Goal: Communication & Community: Answer question/provide support

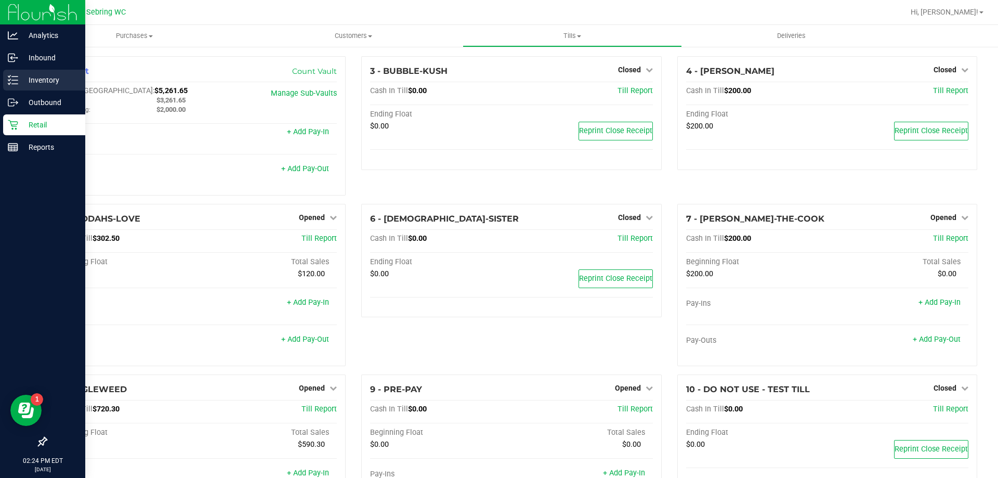
click at [30, 77] on p "Inventory" at bounding box center [49, 80] width 62 height 12
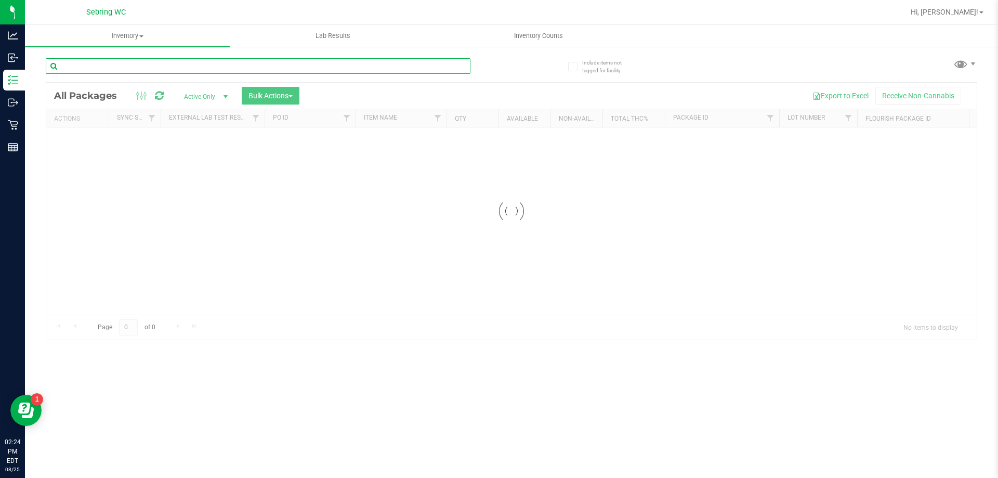
click at [111, 63] on input "text" at bounding box center [258, 66] width 425 height 16
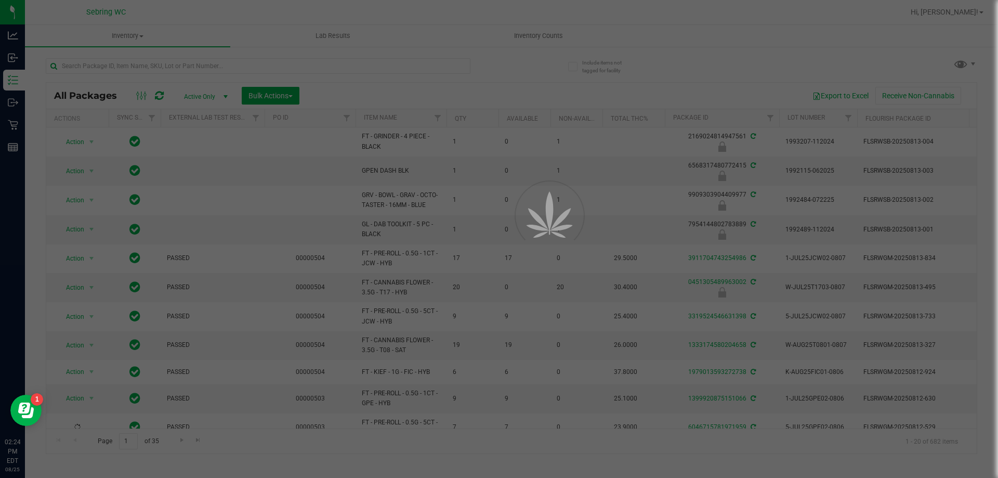
click at [18, 123] on div at bounding box center [499, 239] width 998 height 478
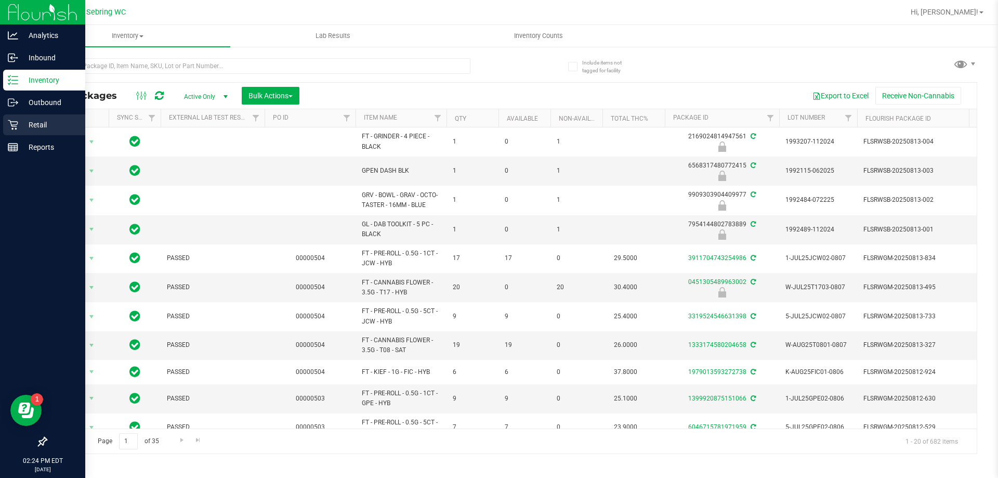
click at [10, 123] on icon at bounding box center [13, 125] width 10 height 10
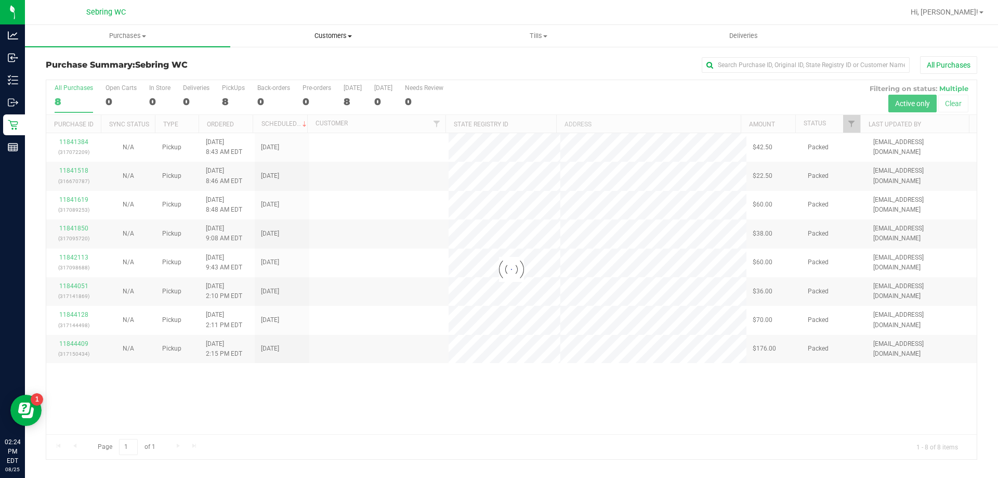
click at [350, 32] on span "Customers" at bounding box center [333, 35] width 204 height 9
click at [290, 63] on span "All customers" at bounding box center [267, 62] width 75 height 9
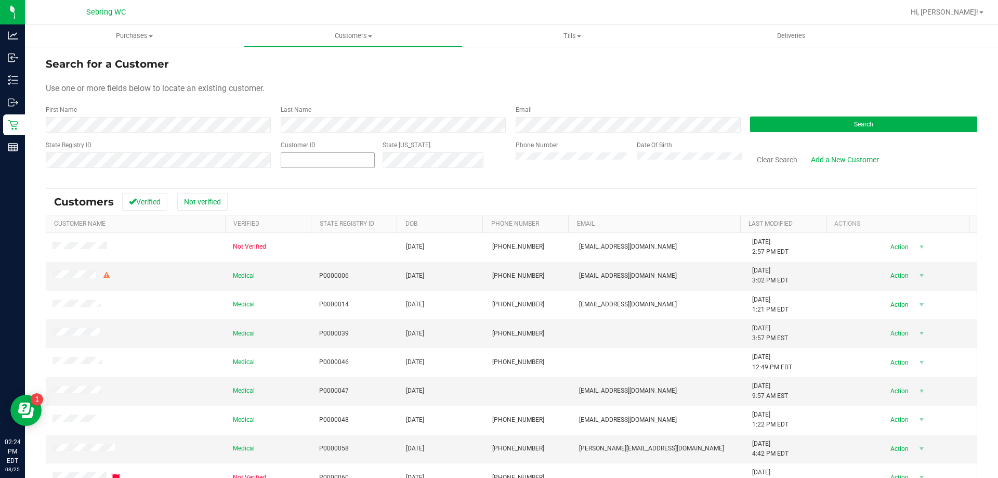
click at [319, 164] on span at bounding box center [328, 160] width 94 height 16
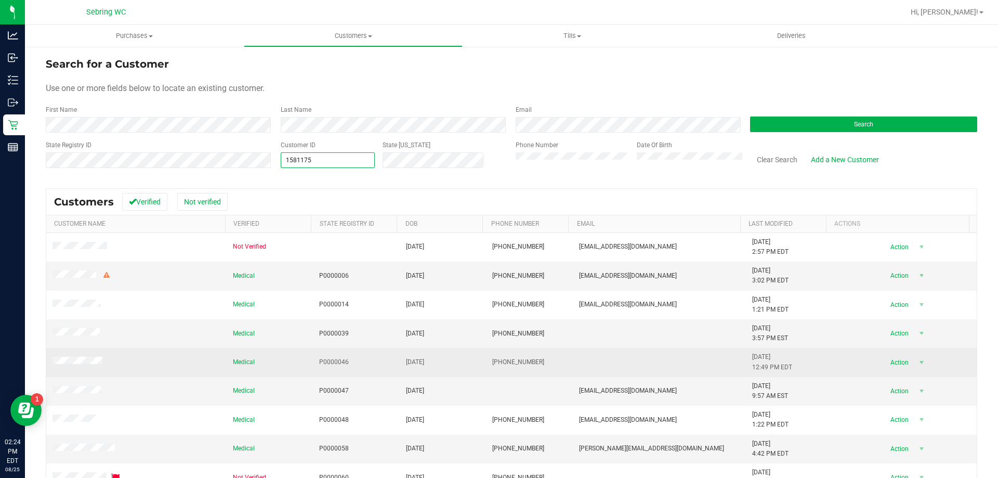
type input "1581175"
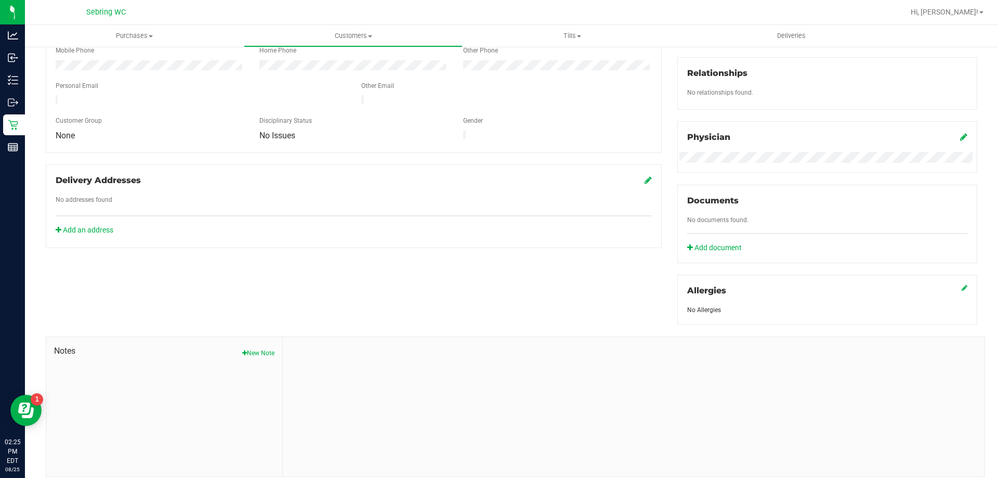
scroll to position [274, 0]
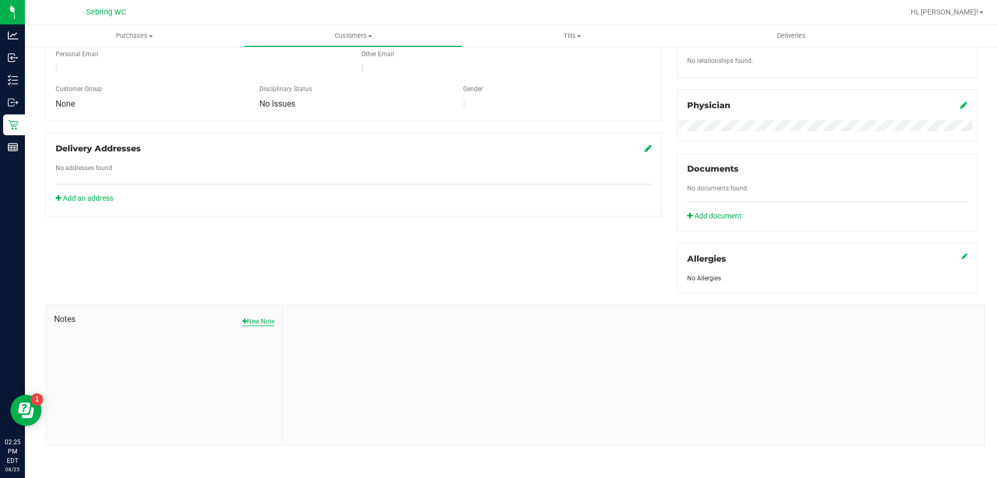
click at [264, 321] on button "New Note" at bounding box center [258, 320] width 32 height 9
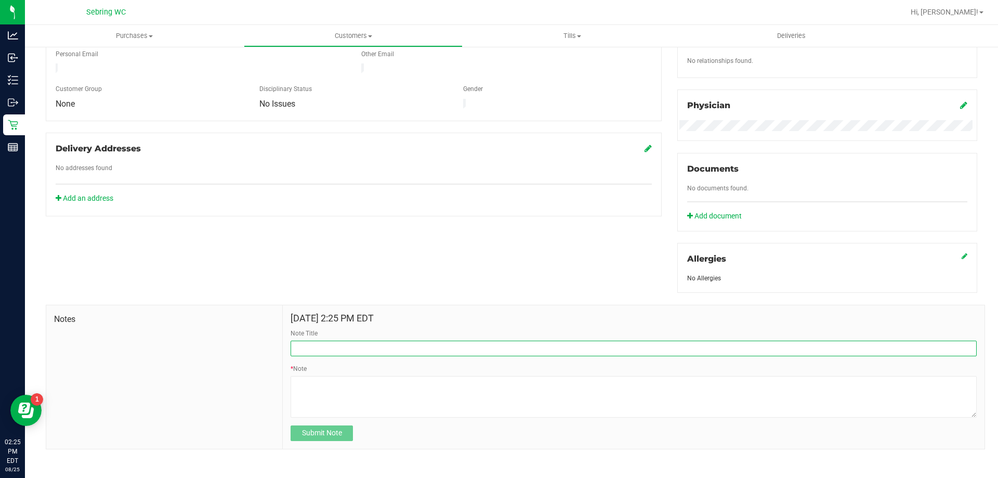
click at [298, 350] on input "Note Title" at bounding box center [633, 348] width 686 height 16
type input "Attempt to Call - 8/25"
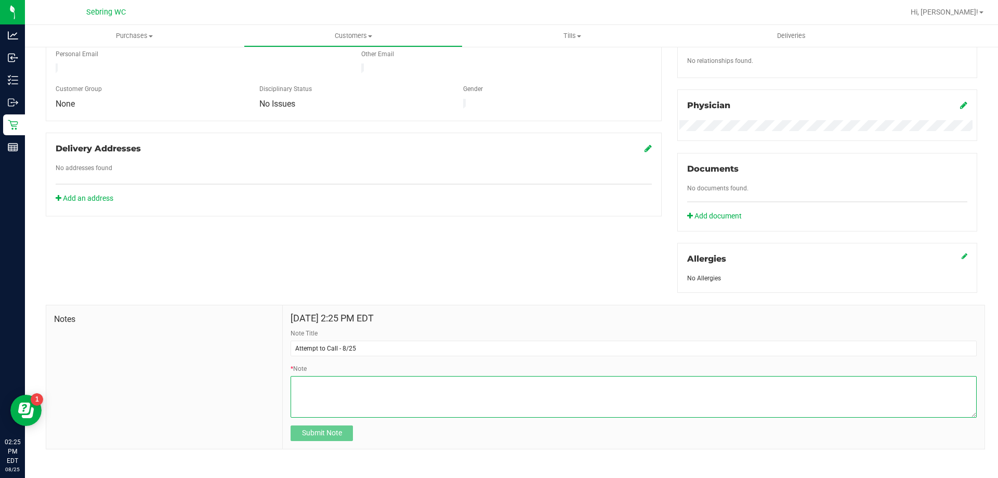
click at [312, 400] on textarea "* Note" at bounding box center [633, 397] width 686 height 42
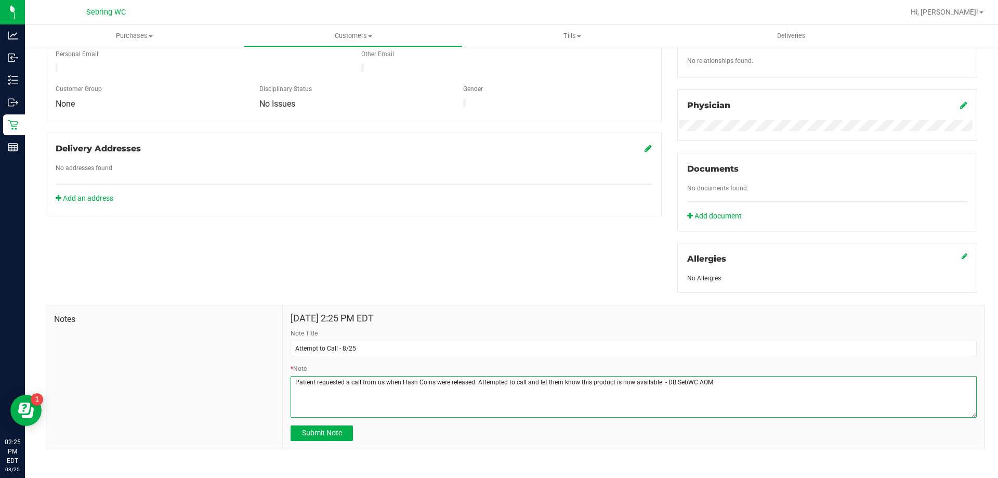
type textarea "Patient requested a call from us when Hash Coins were released. Attempted to ca…"
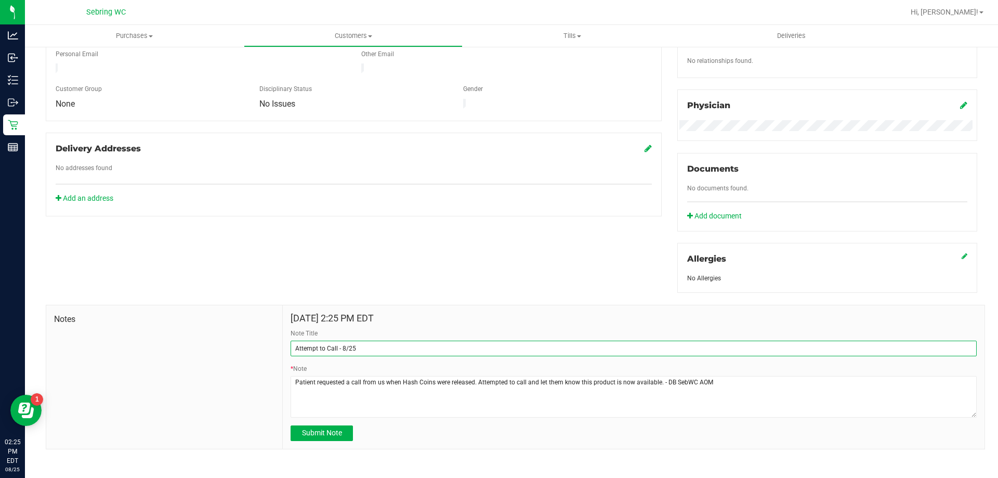
click at [368, 350] on input "Attempt to Call - 8/25" at bounding box center [633, 348] width 686 height 16
type input "Attempt to Call - [DATE] 2:30p"
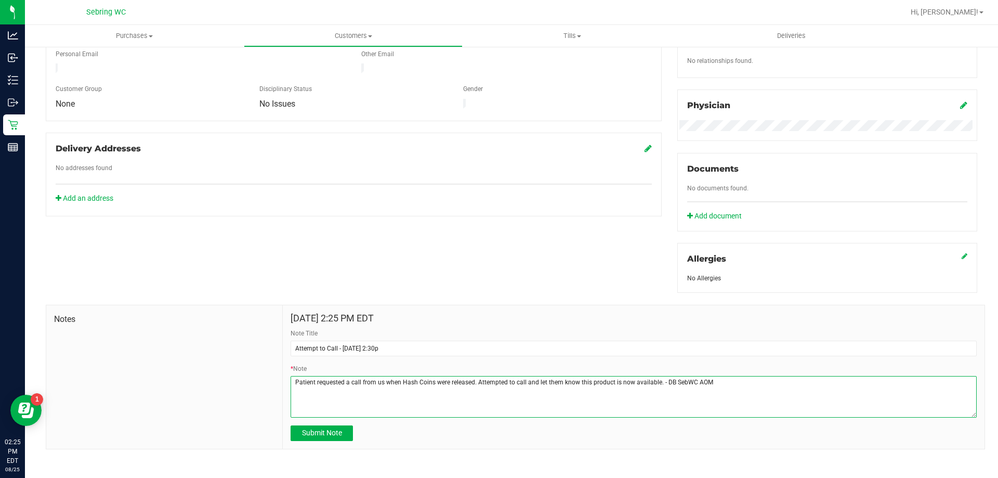
click at [720, 383] on textarea "* Note" at bounding box center [633, 397] width 686 height 42
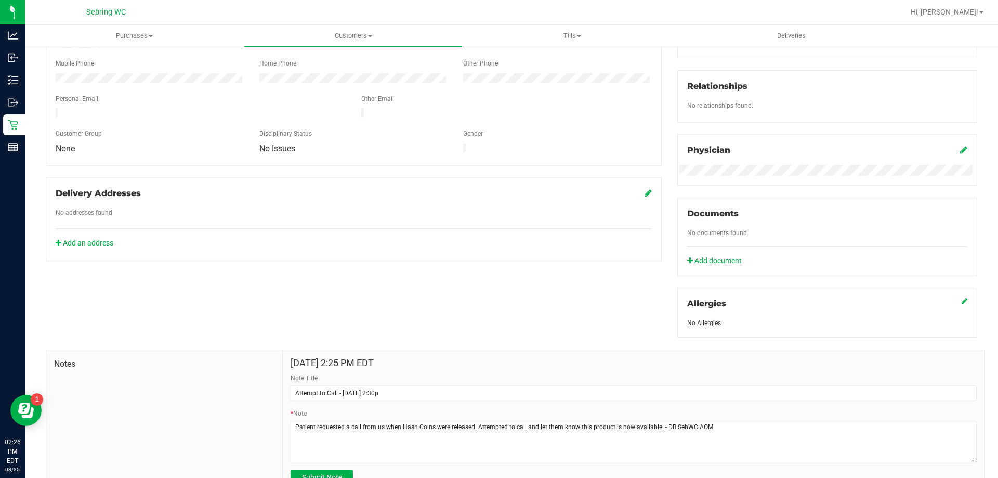
scroll to position [278, 0]
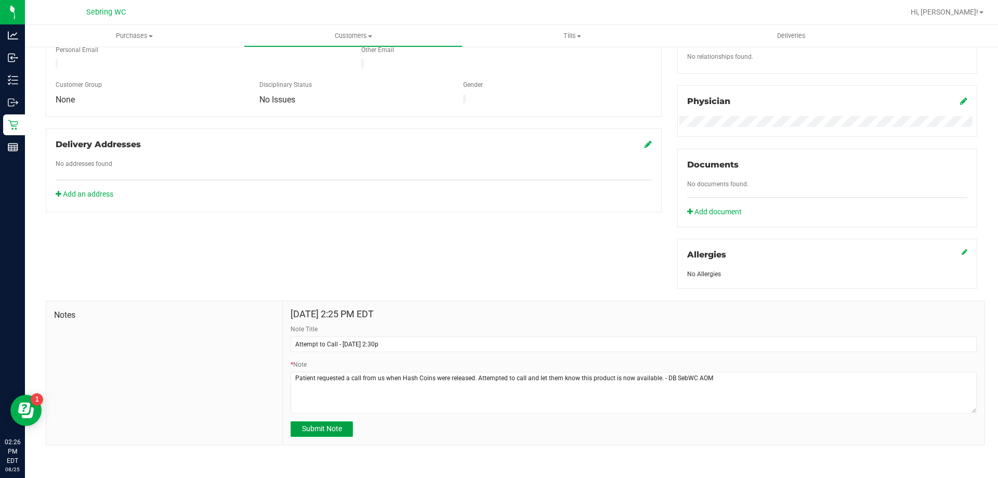
click at [302, 431] on span "Submit Note" at bounding box center [322, 428] width 40 height 8
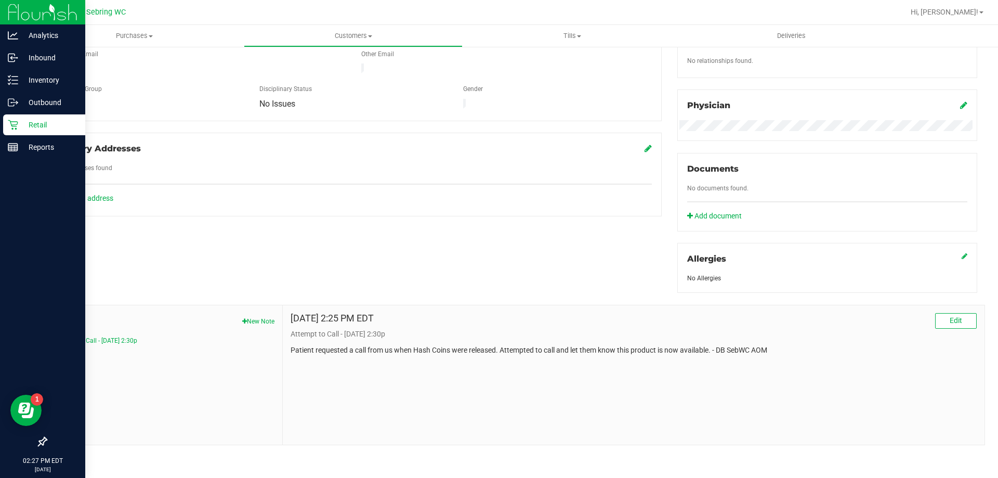
click at [24, 124] on p "Retail" at bounding box center [49, 124] width 62 height 12
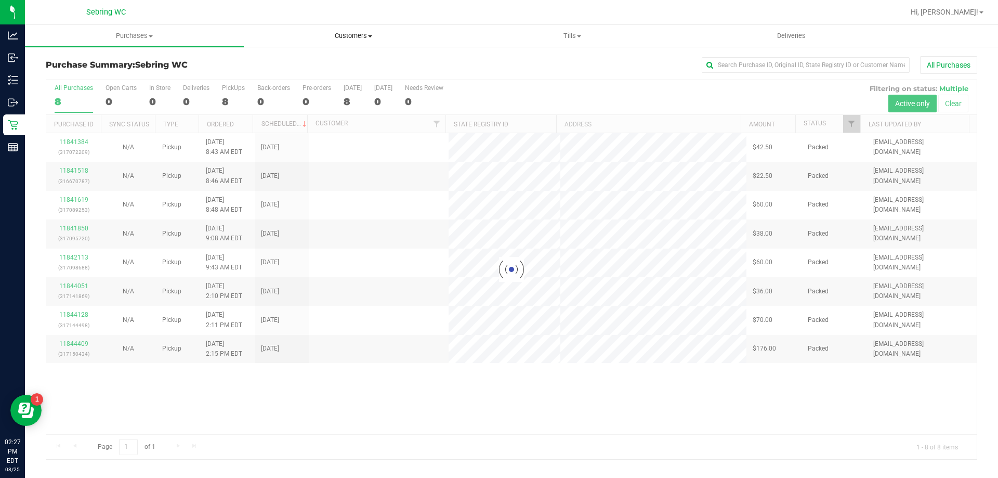
click at [356, 31] on span "Customers" at bounding box center [353, 35] width 218 height 9
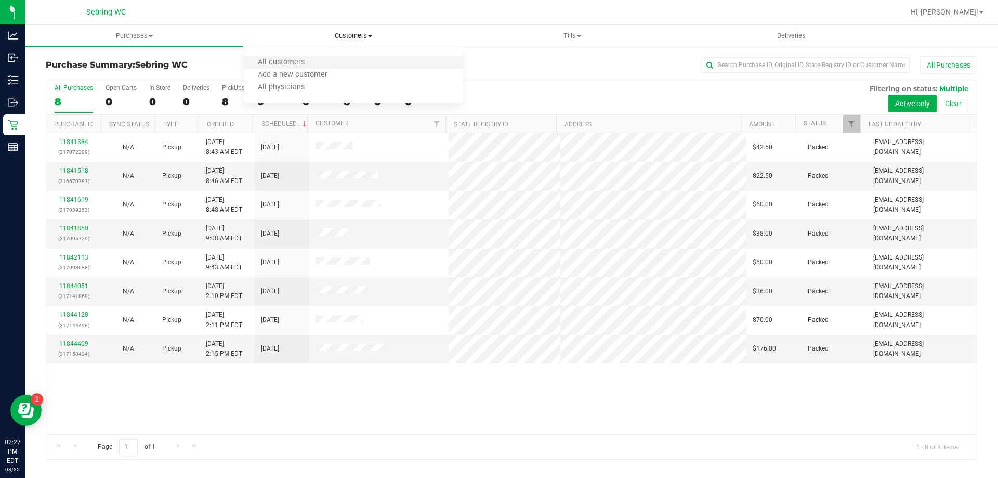
click at [320, 61] on li "All customers" at bounding box center [353, 63] width 219 height 12
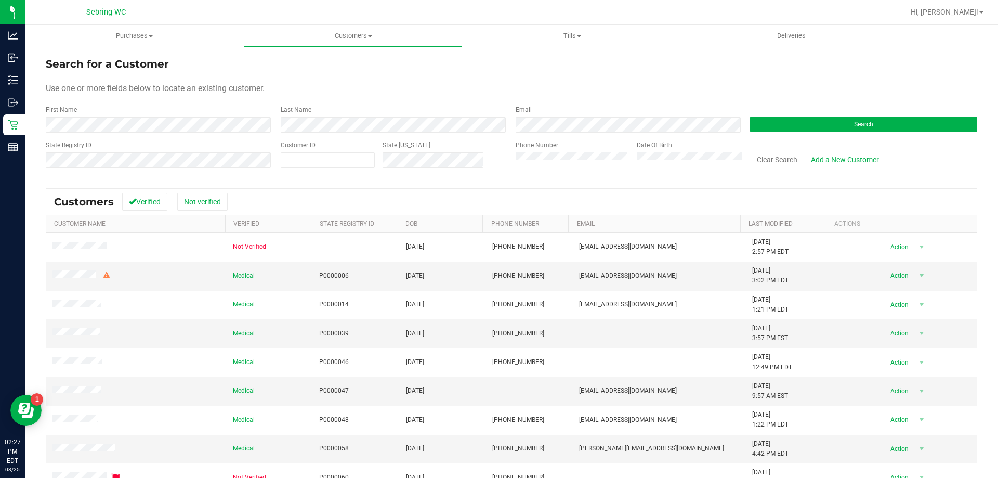
click at [310, 152] on div "Customer ID" at bounding box center [328, 158] width 94 height 37
click at [308, 160] on span at bounding box center [328, 160] width 94 height 16
type input "192673"
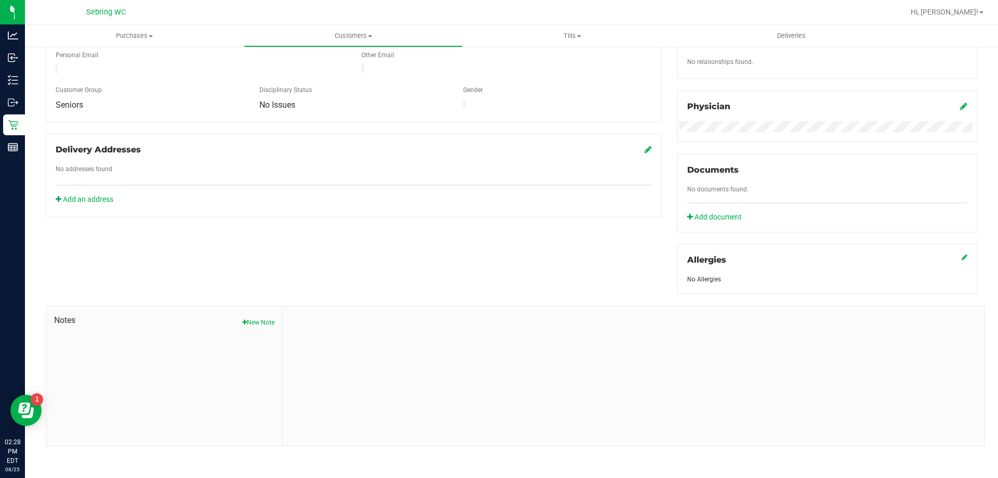
scroll to position [274, 0]
click at [268, 323] on button "New Note" at bounding box center [258, 320] width 32 height 9
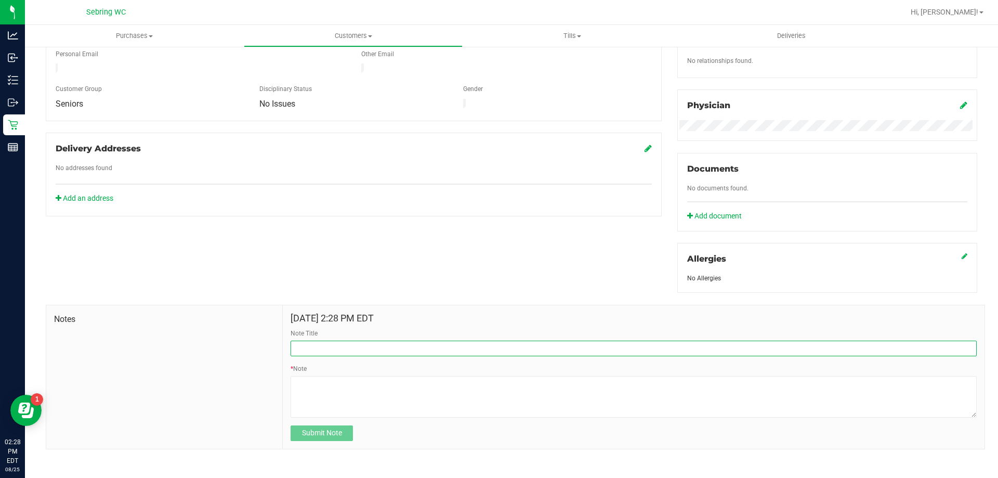
click at [386, 354] on input "Note Title" at bounding box center [633, 348] width 686 height 16
type input "Attempt to Call - [DATE] 2:30p"
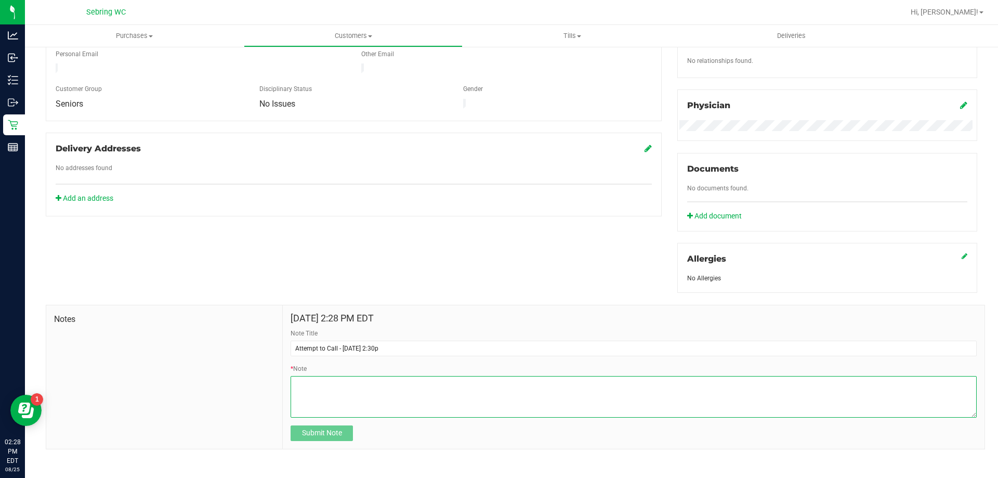
click at [400, 391] on textarea "* Note" at bounding box center [633, 397] width 686 height 42
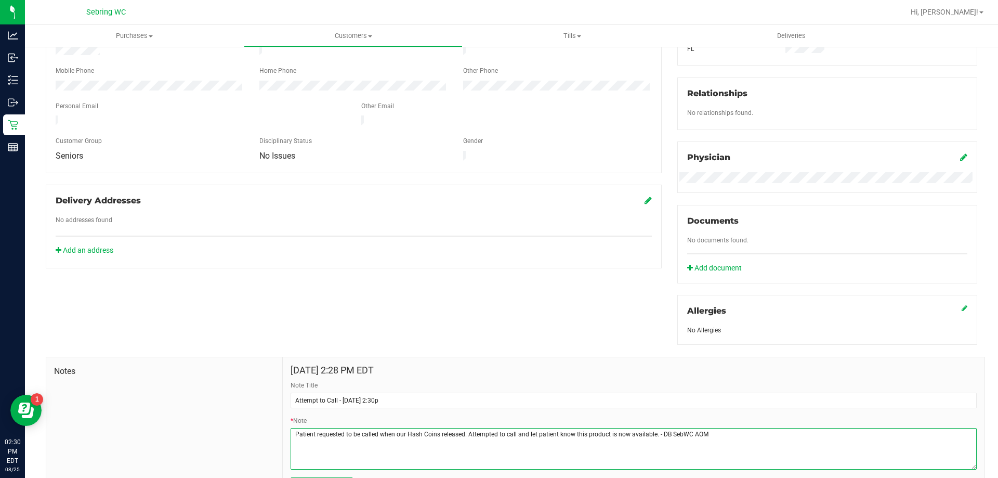
scroll to position [278, 0]
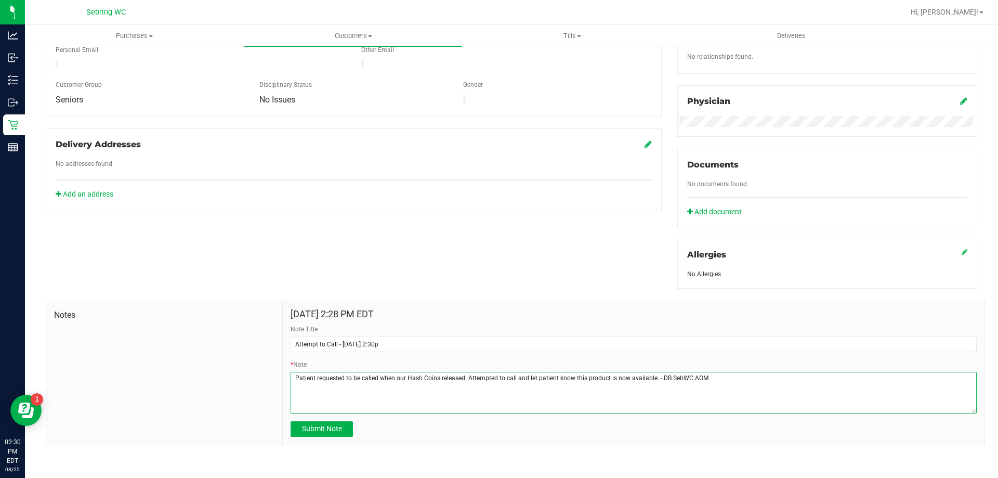
click at [718, 390] on textarea "* Note" at bounding box center [633, 393] width 686 height 42
type textarea "Patient requested to be called when our Hash Coins released. Attempted to call …"
click at [333, 435] on button "Submit Note" at bounding box center [321, 429] width 62 height 16
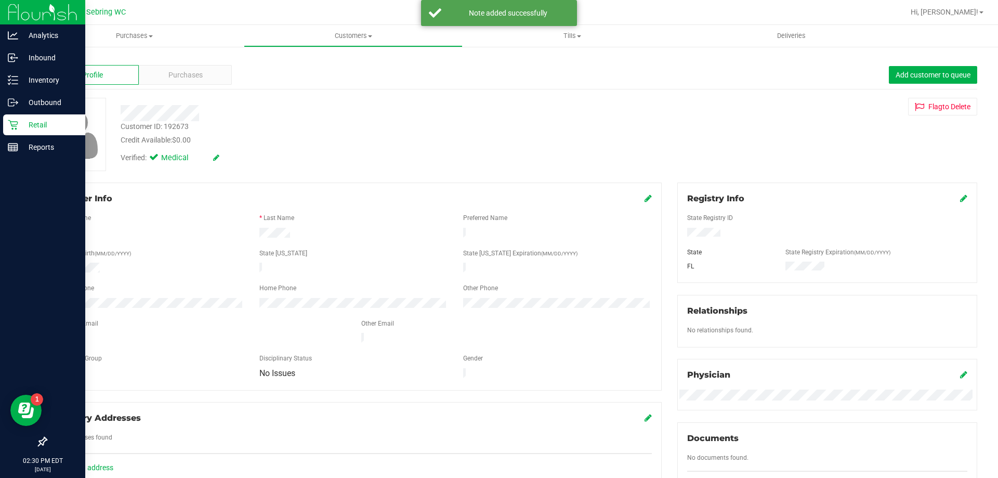
scroll to position [0, 0]
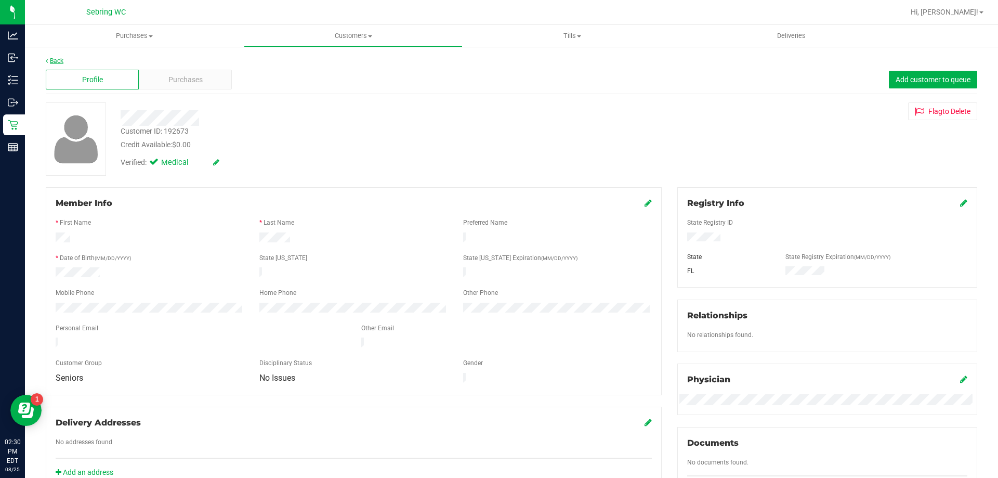
click at [49, 61] on link "Back" at bounding box center [55, 60] width 18 height 7
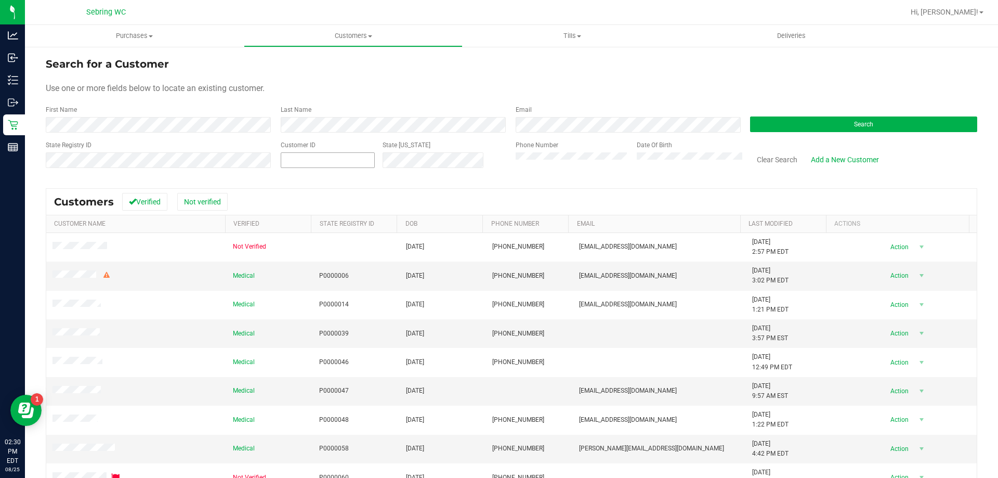
click at [299, 159] on span at bounding box center [328, 160] width 94 height 16
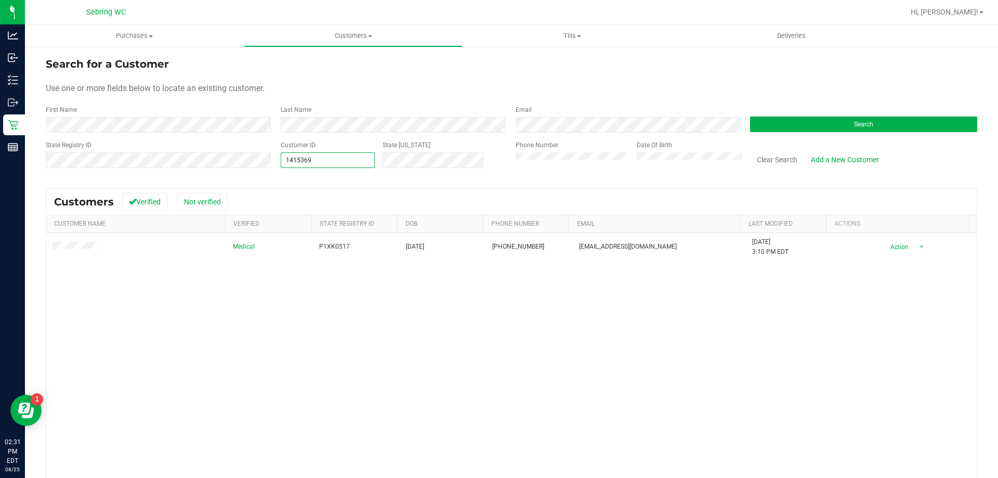
click at [322, 163] on input "1415369" at bounding box center [327, 160] width 93 height 15
type input "107130"
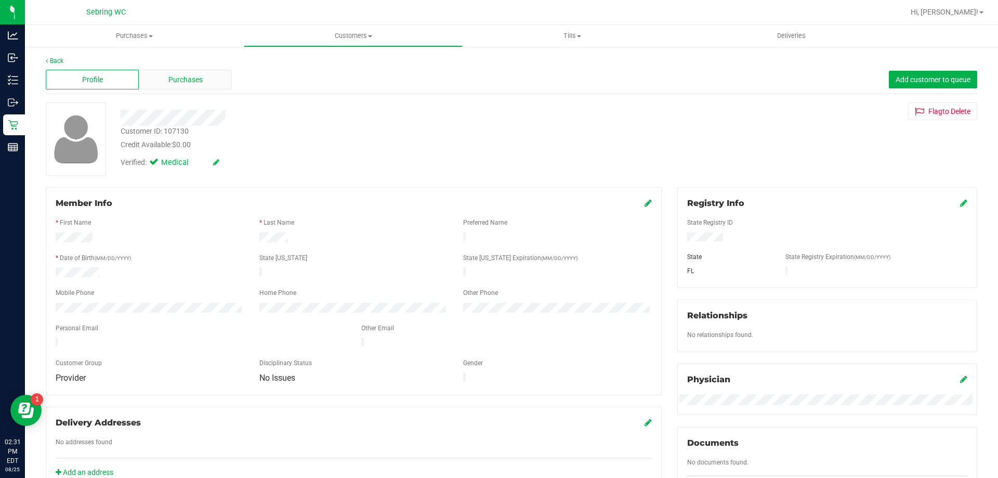
click at [156, 73] on div "Purchases" at bounding box center [185, 80] width 93 height 20
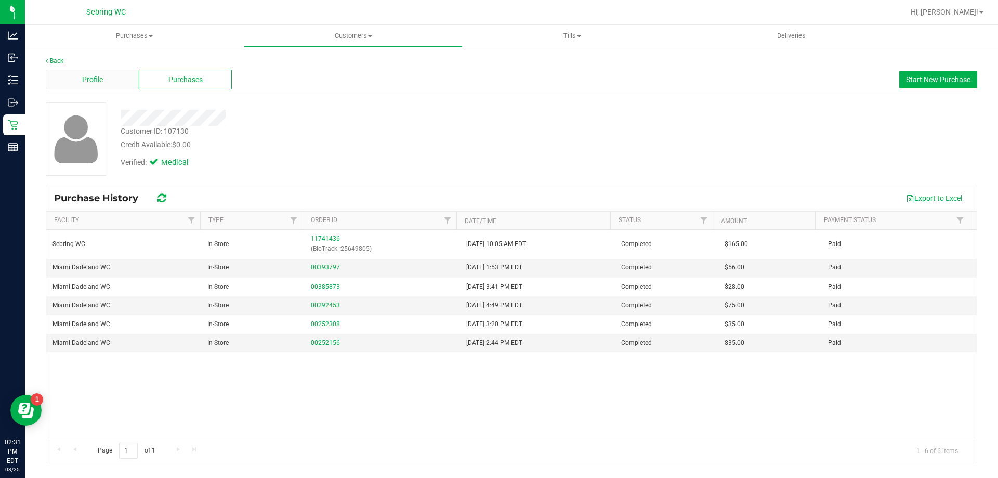
click at [114, 77] on div "Profile" at bounding box center [92, 80] width 93 height 20
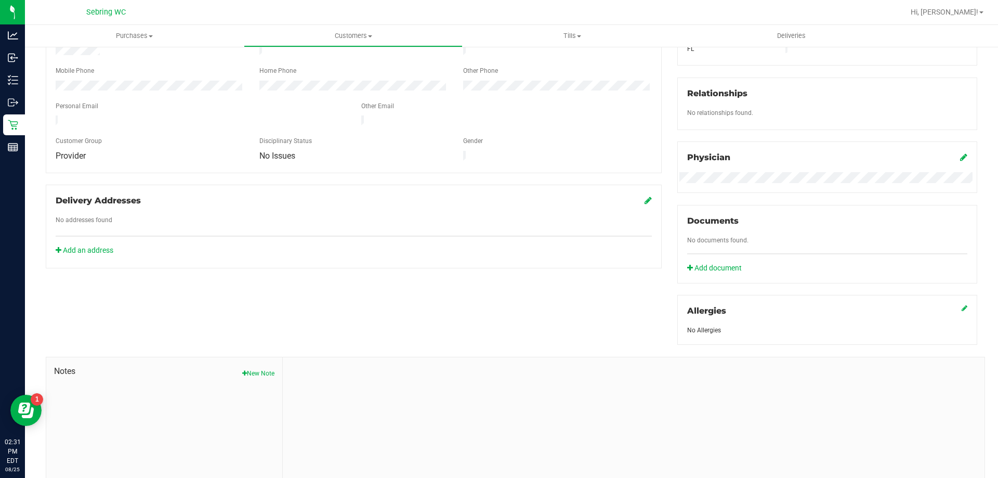
scroll to position [274, 0]
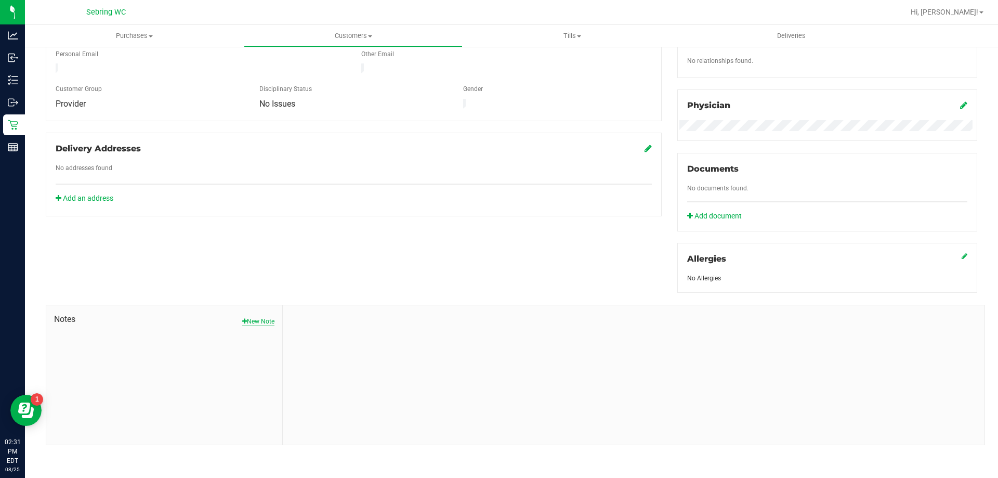
click at [260, 318] on button "New Note" at bounding box center [258, 320] width 32 height 9
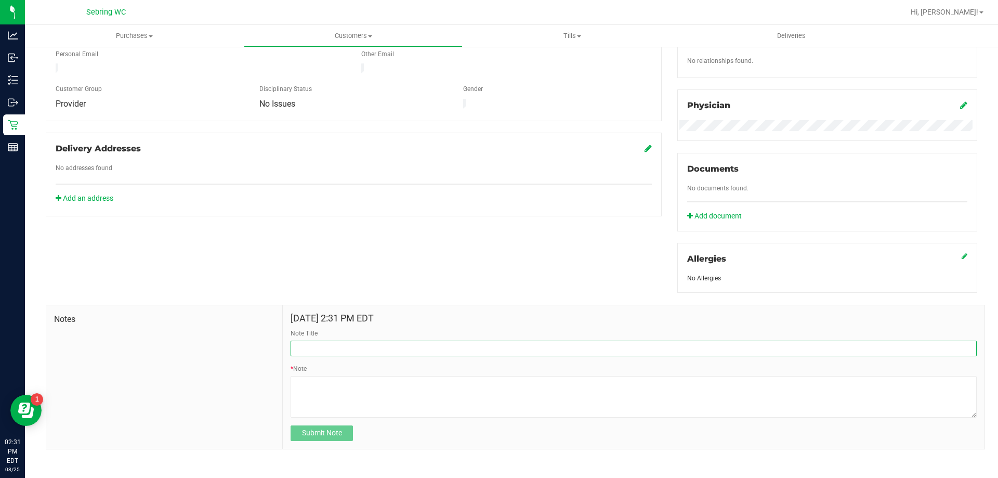
click at [317, 343] on input "Note Title" at bounding box center [633, 348] width 686 height 16
type input "Attempt to Call - [DATE] 2:30p"
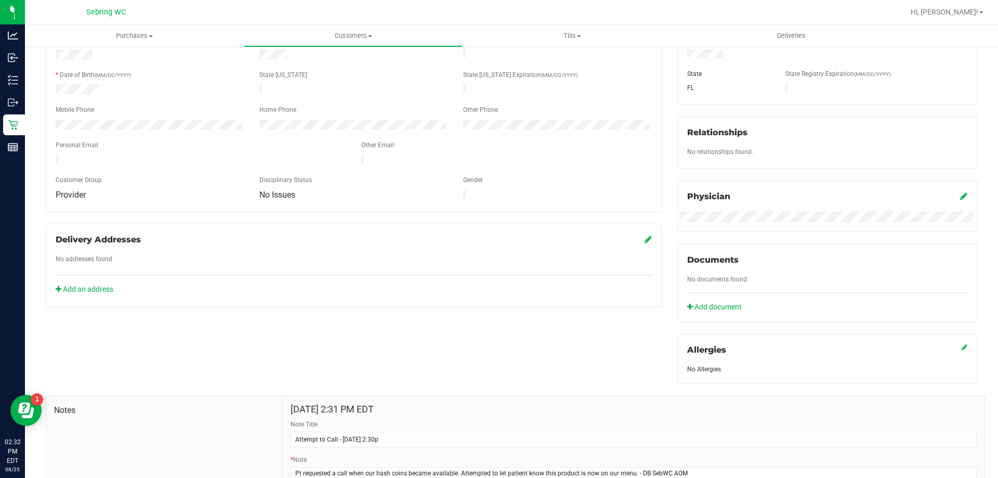
scroll to position [222, 0]
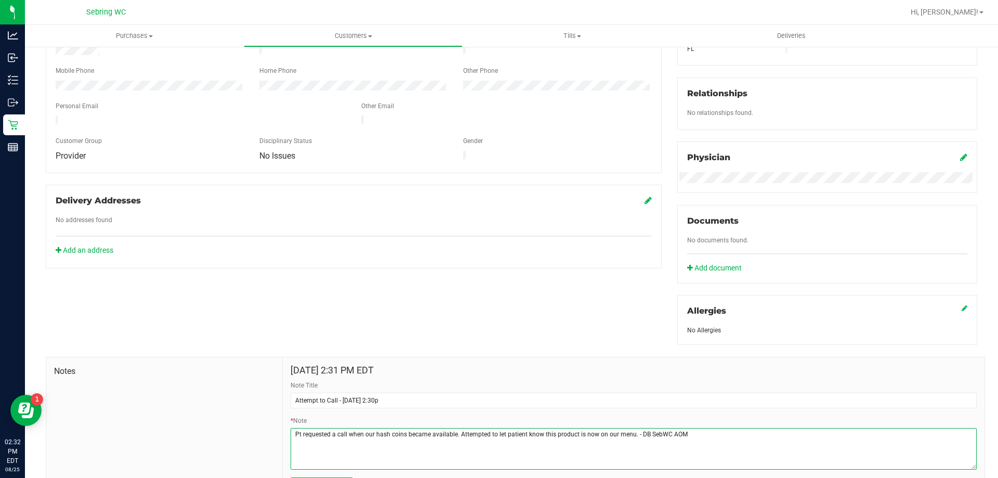
click at [704, 458] on textarea "* Note" at bounding box center [633, 449] width 686 height 42
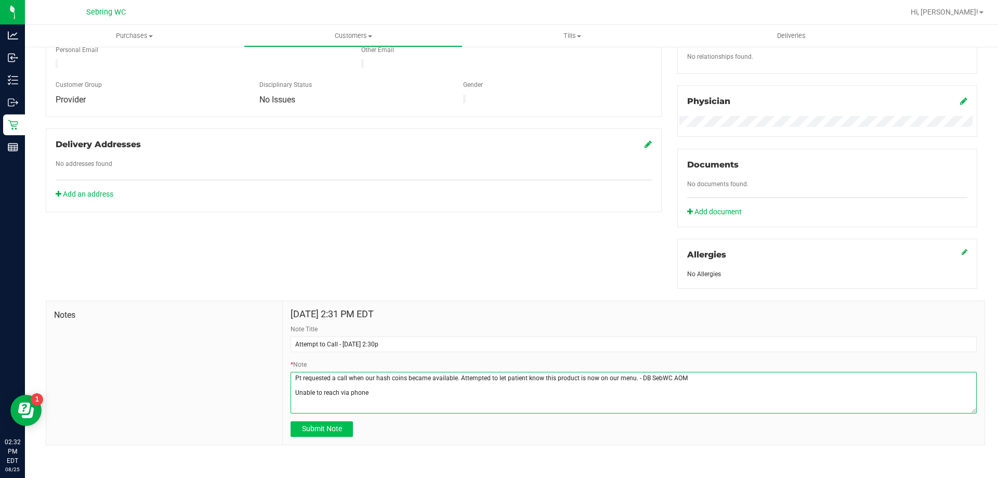
type textarea "Pt requested a call when our hash coins became available. Attempted to let pati…"
click at [306, 425] on span "Submit Note" at bounding box center [322, 428] width 40 height 8
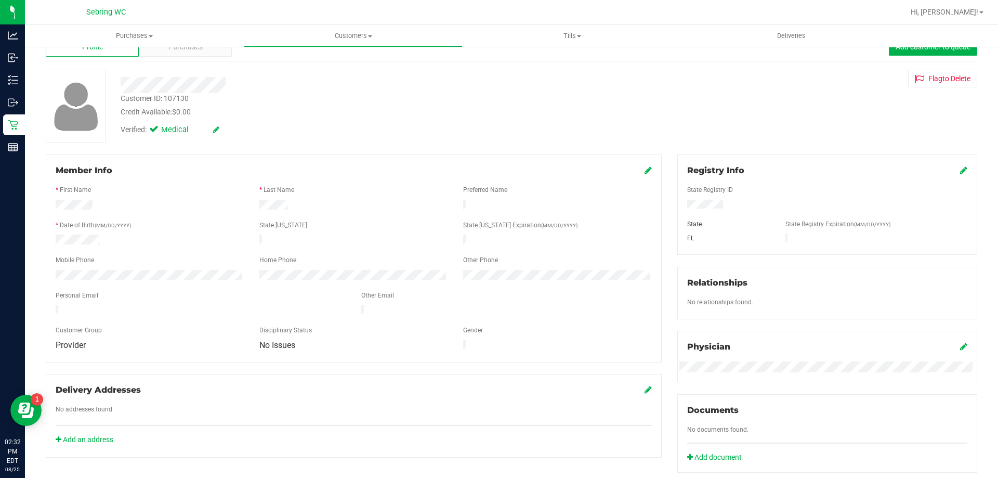
scroll to position [0, 0]
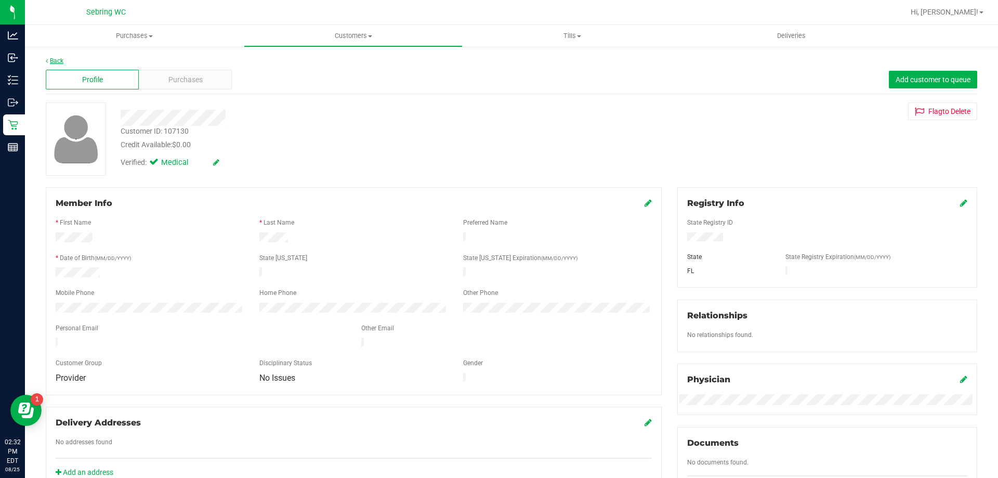
click at [58, 63] on link "Back" at bounding box center [55, 60] width 18 height 7
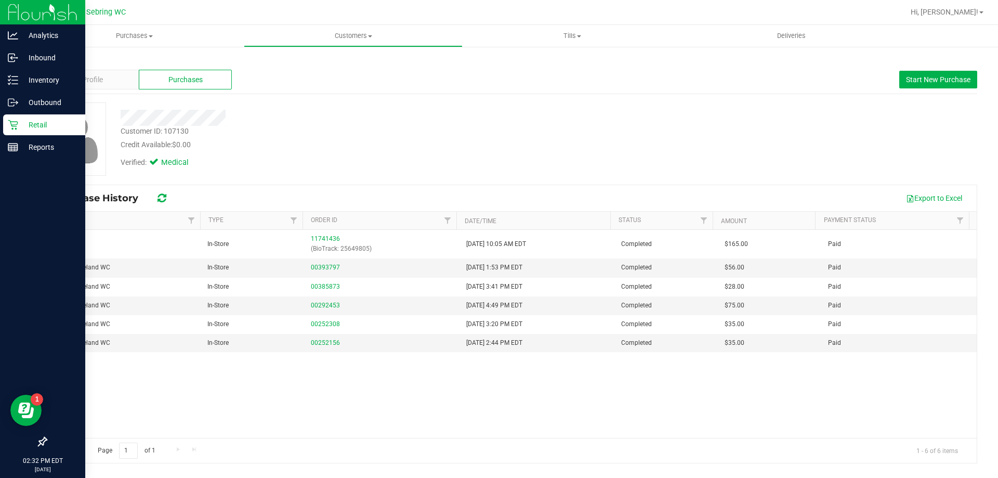
click at [19, 125] on p "Retail" at bounding box center [49, 124] width 62 height 12
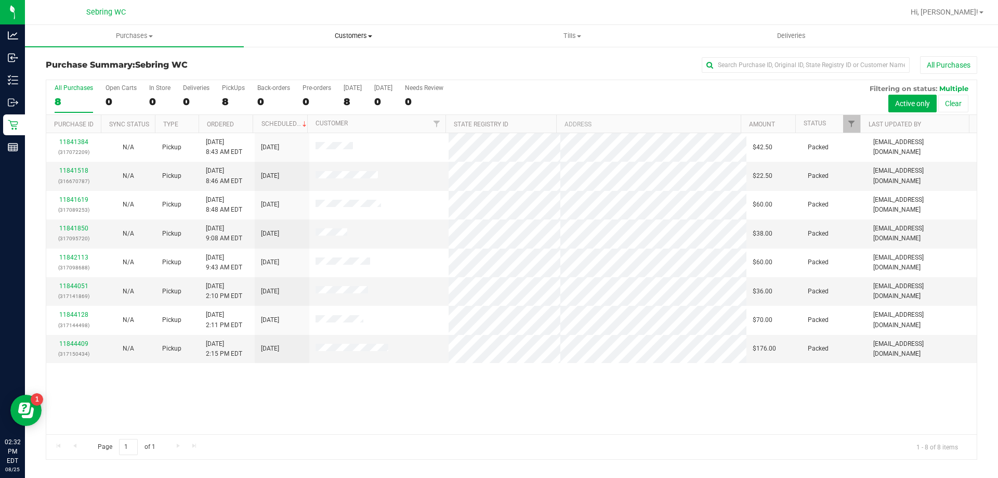
click at [358, 29] on uib-tab-heading "Customers All customers Add a new customer All physicians" at bounding box center [353, 35] width 218 height 21
click at [333, 62] on li "All customers" at bounding box center [353, 63] width 219 height 12
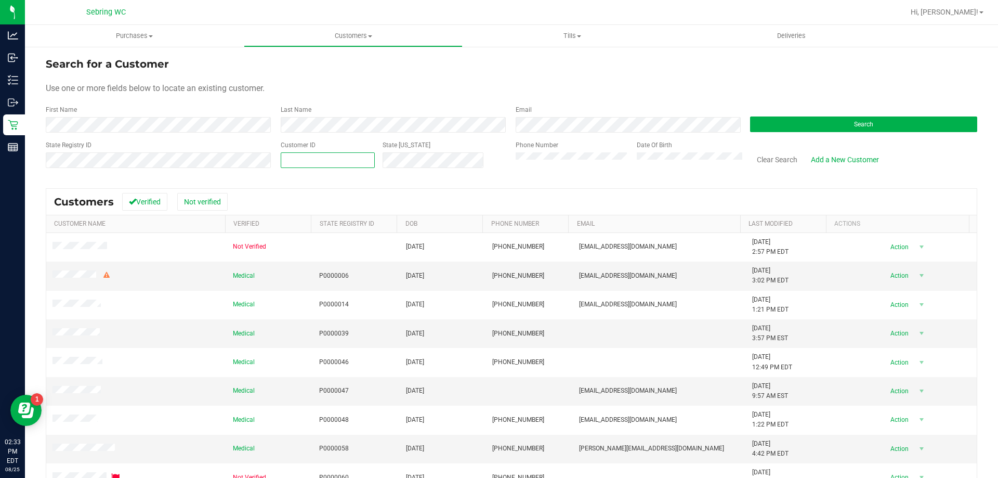
click at [296, 157] on span at bounding box center [328, 160] width 94 height 16
type input "1415369"
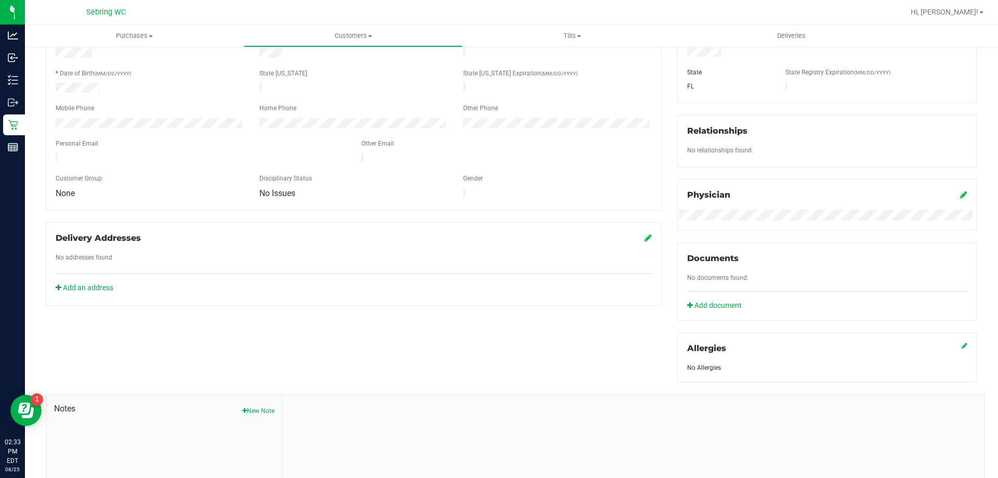
scroll to position [274, 0]
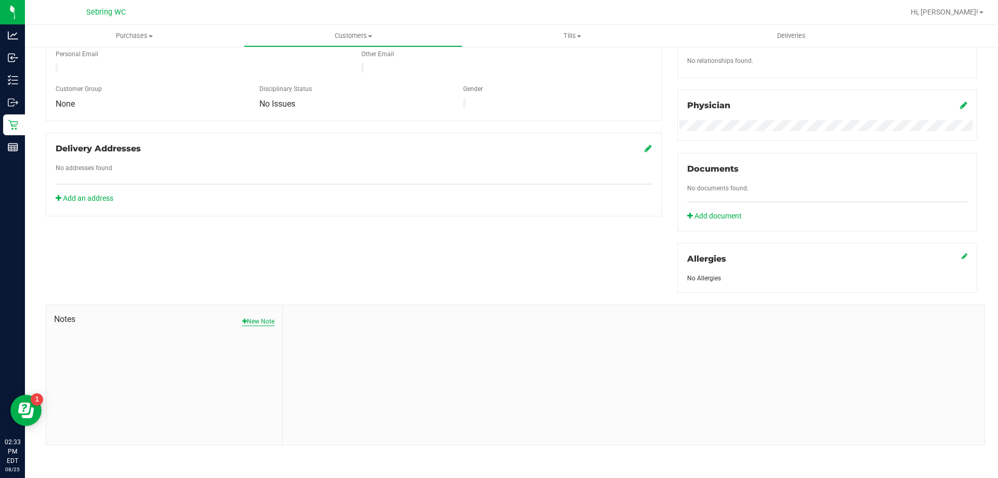
drag, startPoint x: 251, startPoint y: 322, endPoint x: 287, endPoint y: 321, distance: 35.9
click at [252, 322] on button "New Note" at bounding box center [258, 320] width 32 height 9
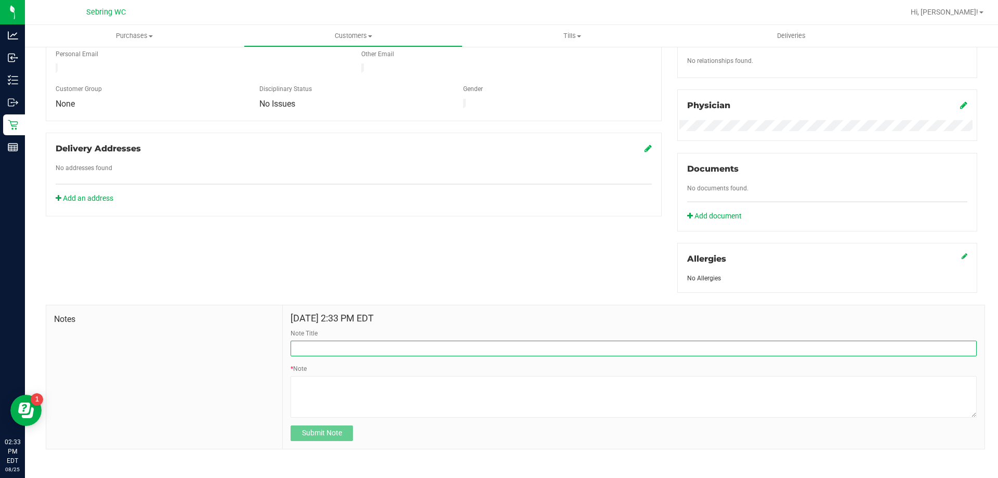
click at [322, 345] on input "Note Title" at bounding box center [633, 348] width 686 height 16
type input "Attempt to Call - [DATE] 2:30p"
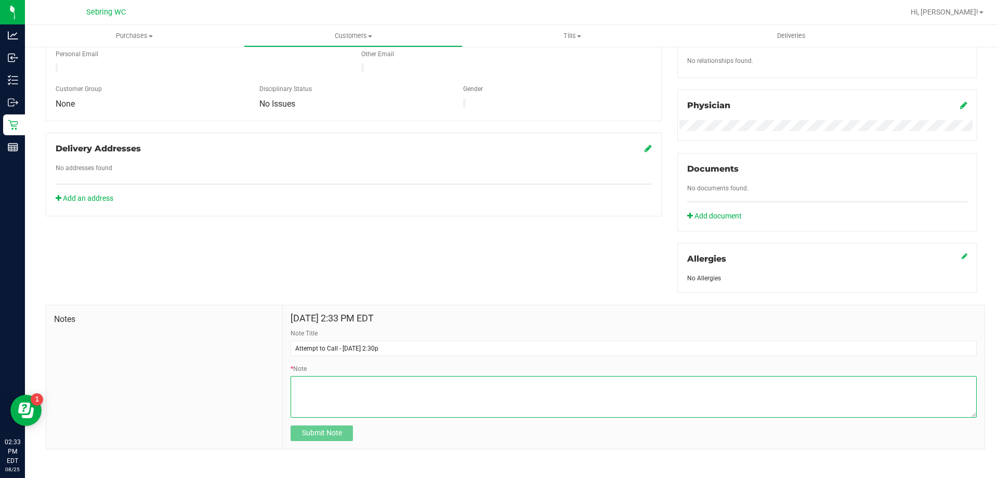
click at [337, 380] on textarea "* Note" at bounding box center [633, 397] width 686 height 42
type textarea "PT requested call when our hash coins drop - wanted to let them know this produ…"
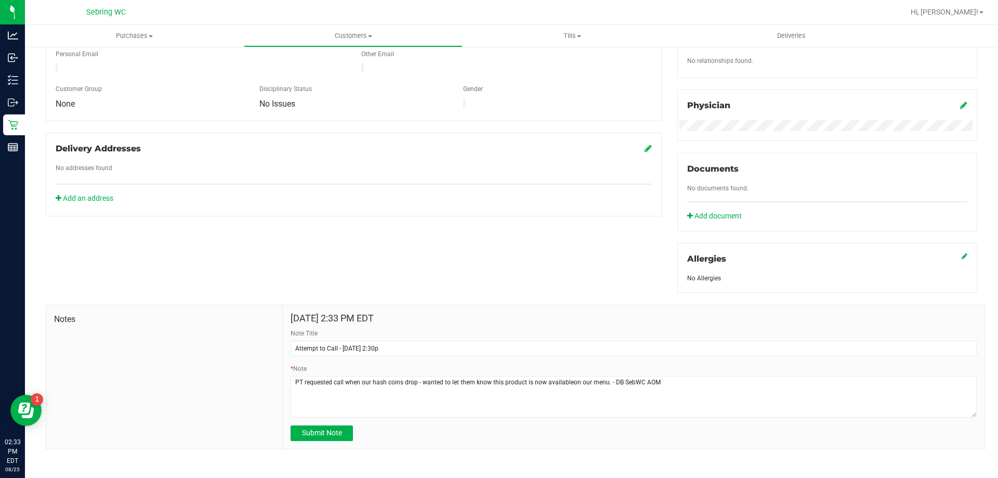
click at [192, 348] on div "Notes" at bounding box center [164, 376] width 236 height 143
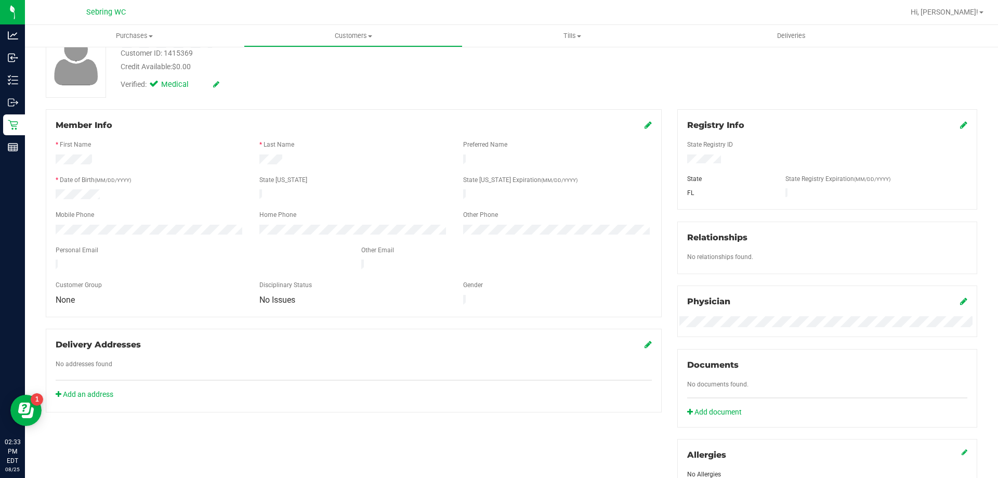
scroll to position [66, 0]
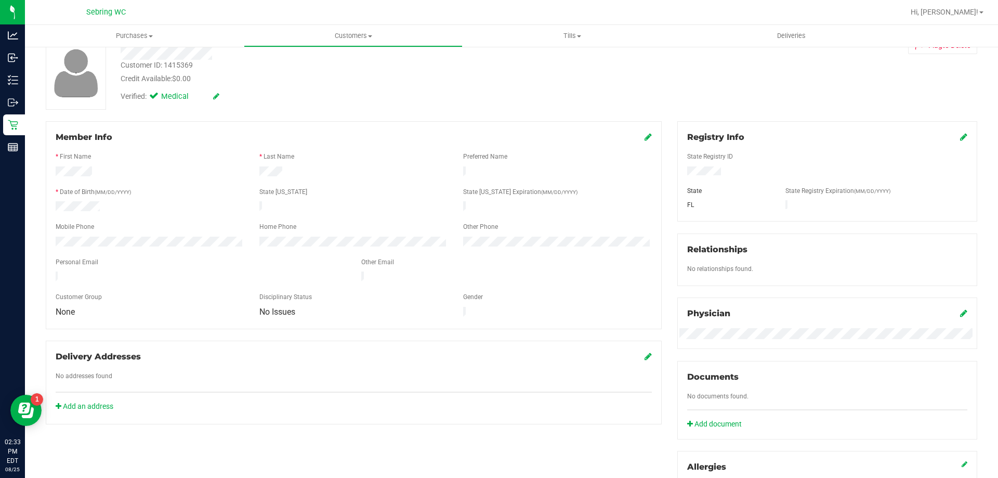
click at [151, 257] on div "Personal Email" at bounding box center [201, 263] width 306 height 12
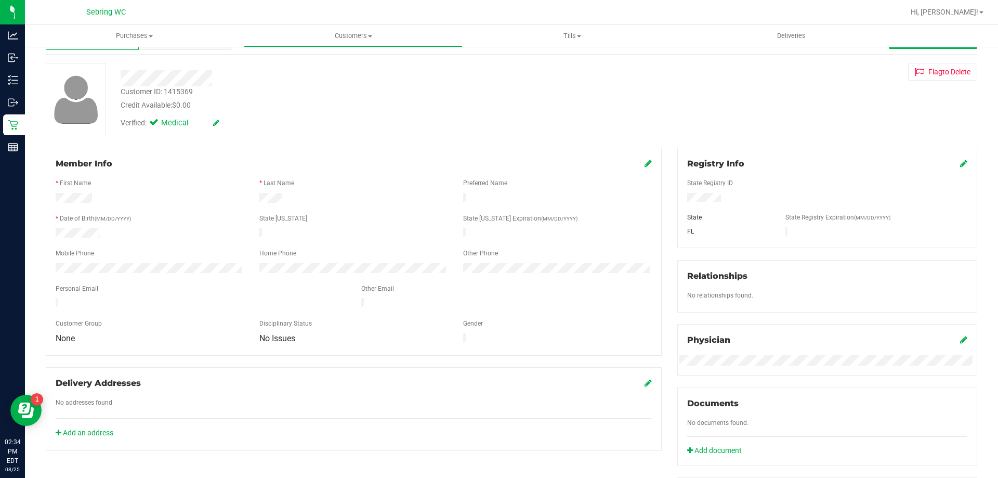
scroll to position [14, 0]
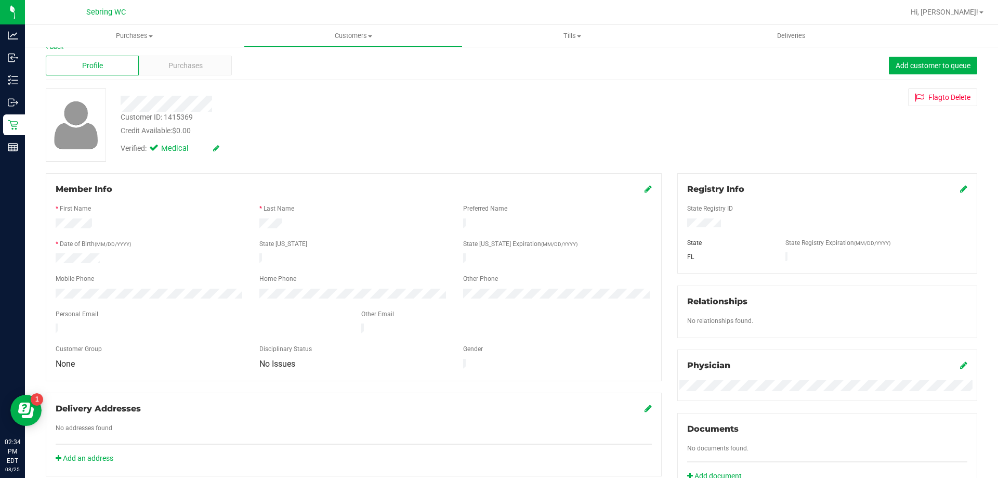
click at [264, 167] on div "Back Profile Purchases Add customer to queue Customer ID: 1415369 Credit Availa…" at bounding box center [511, 375] width 931 height 667
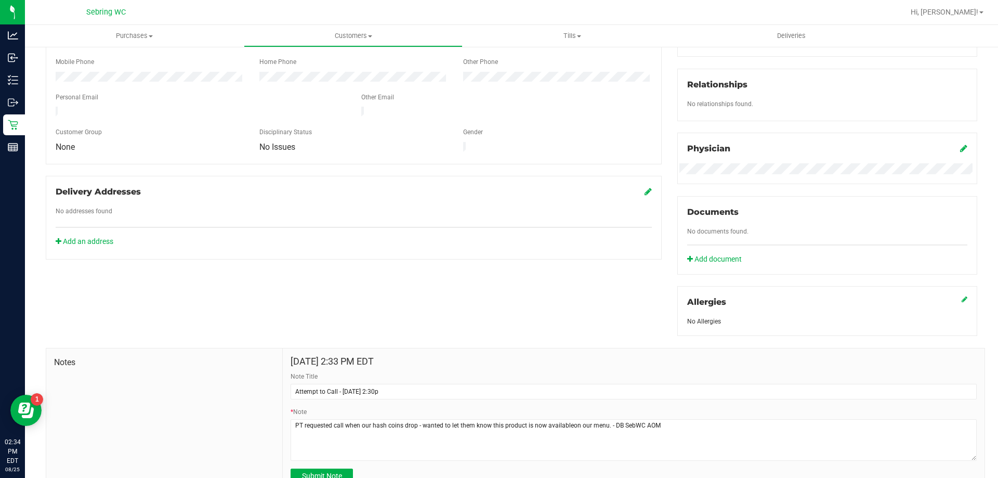
scroll to position [278, 0]
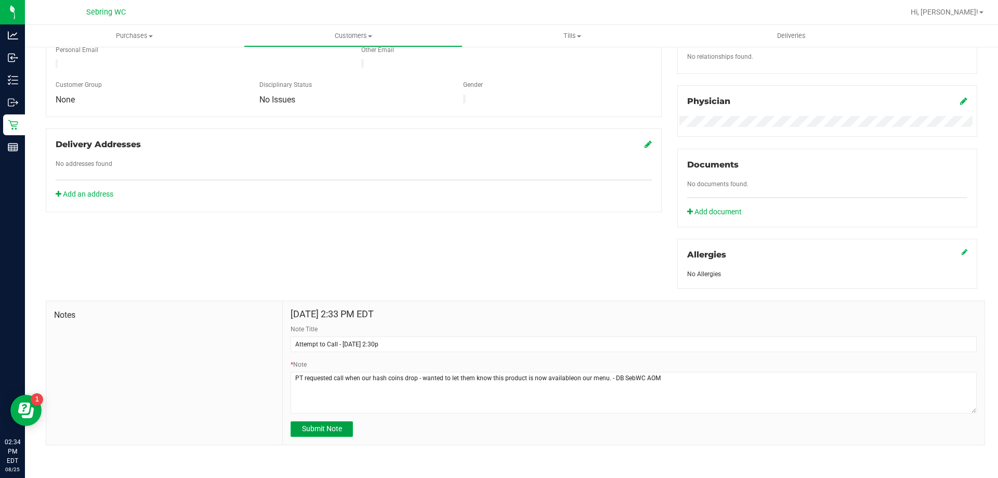
click at [321, 430] on span "Submit Note" at bounding box center [322, 428] width 40 height 8
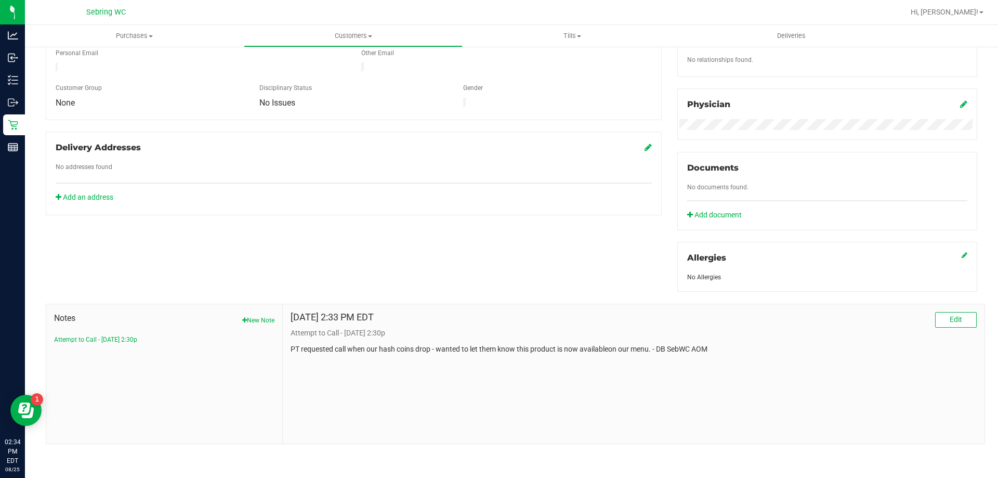
scroll to position [274, 0]
click at [546, 365] on div "[DATE] 2:33 PM EDT Edit Attempt to Call - [DATE] 2:30p PT requested call when o…" at bounding box center [634, 374] width 702 height 139
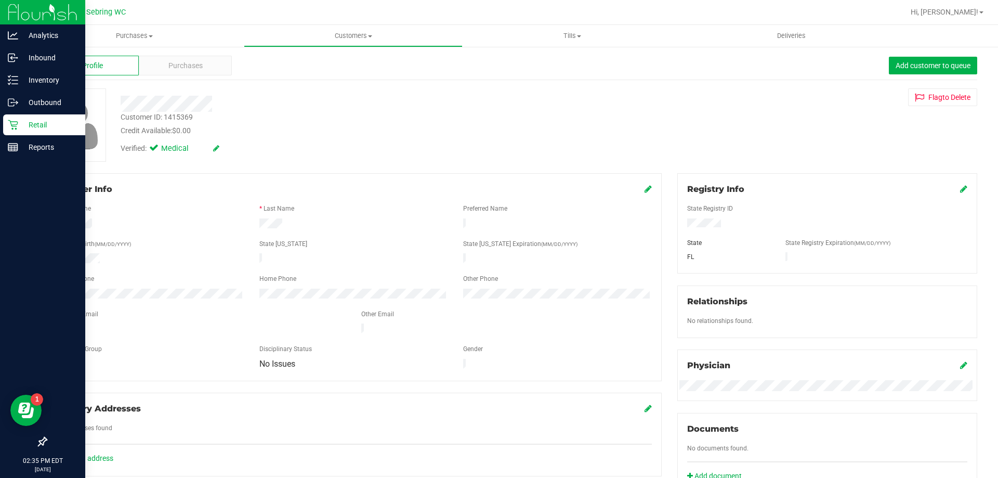
click at [16, 126] on icon at bounding box center [13, 125] width 10 height 10
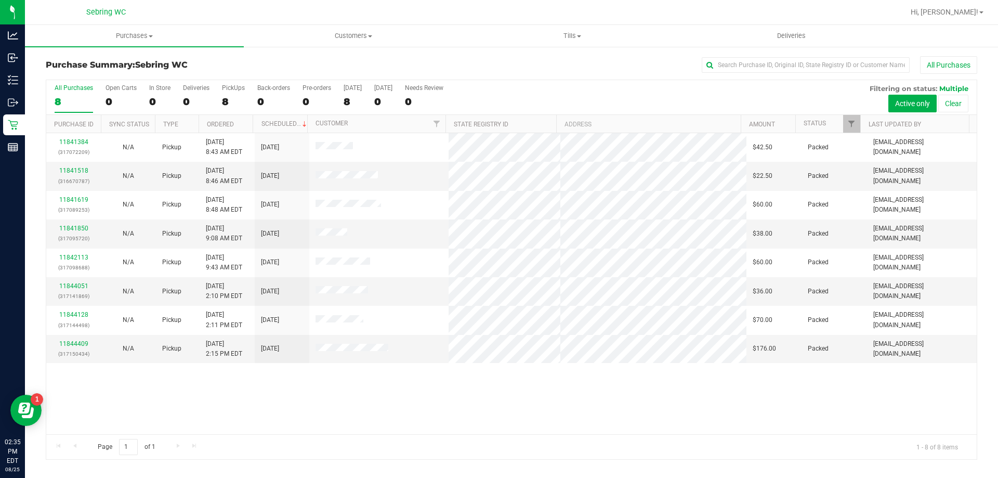
click at [533, 444] on div "Page 1 of 1 1 - 8 of 8 items" at bounding box center [511, 446] width 930 height 25
